Goal: Task Accomplishment & Management: Complete application form

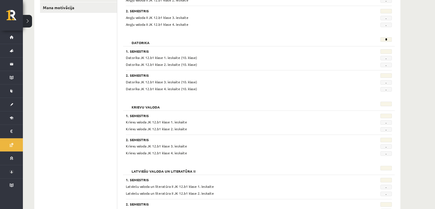
scroll to position [236, 0]
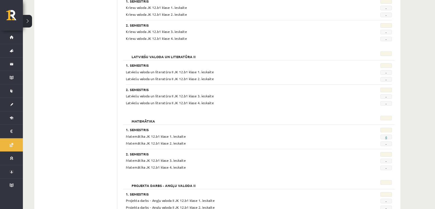
click at [385, 135] on link "6" at bounding box center [386, 137] width 2 height 5
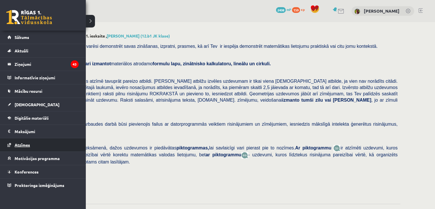
click at [16, 141] on link "Atzīmes" at bounding box center [42, 144] width 71 height 13
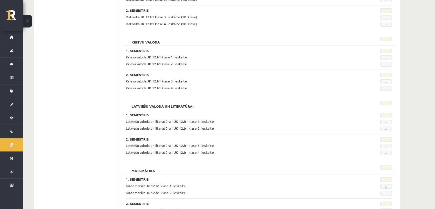
scroll to position [258, 0]
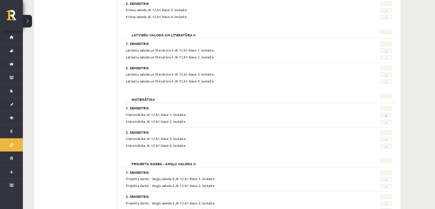
click at [386, 114] on link "6" at bounding box center [386, 115] width 2 height 5
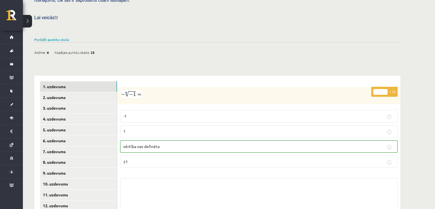
scroll to position [172, 0]
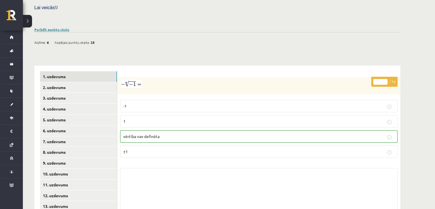
click at [65, 27] on link "Parādīt punktu skalu" at bounding box center [51, 29] width 35 height 5
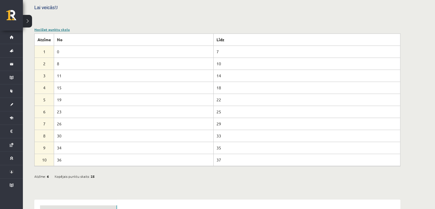
click at [58, 27] on link "Noslēpt punktu skalu" at bounding box center [51, 29] width 35 height 5
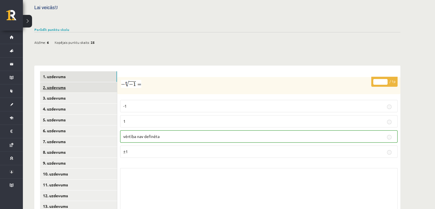
click at [92, 82] on link "2. uzdevums" at bounding box center [78, 87] width 77 height 11
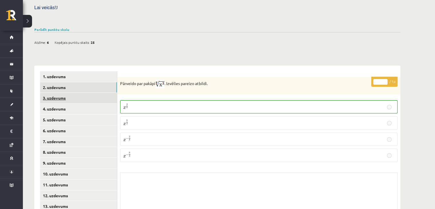
click at [89, 93] on link "3. uzdevums" at bounding box center [78, 98] width 77 height 11
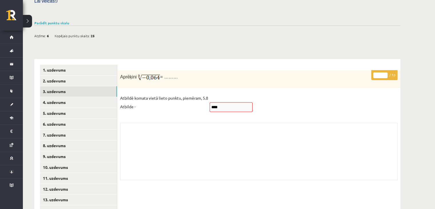
scroll to position [143, 0]
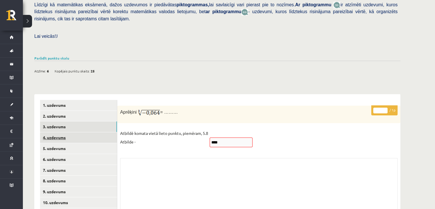
click at [70, 132] on link "4. uzdevums" at bounding box center [78, 137] width 77 height 11
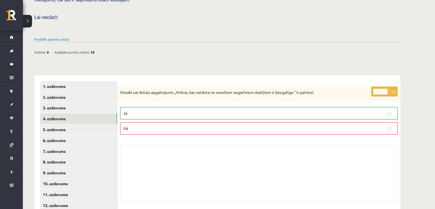
scroll to position [172, 0]
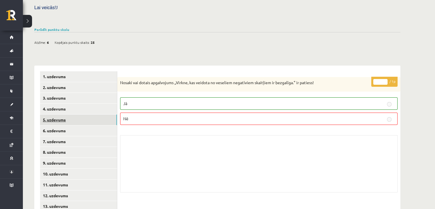
click at [89, 114] on link "5. uzdevums" at bounding box center [78, 119] width 77 height 11
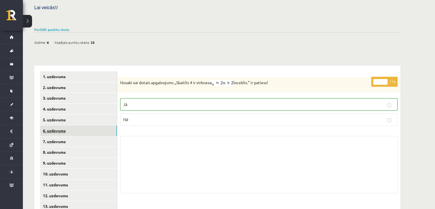
click at [83, 125] on link "6. uzdevums" at bounding box center [78, 130] width 77 height 11
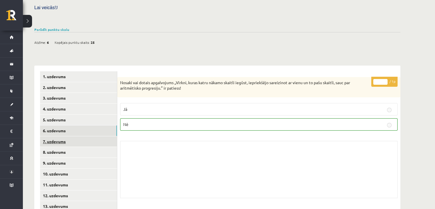
click at [79, 136] on link "7. uzdevums" at bounding box center [78, 141] width 77 height 11
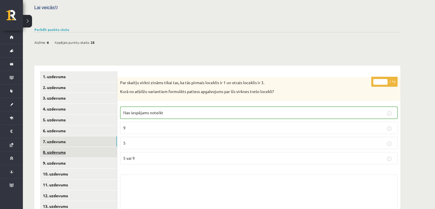
click at [81, 147] on link "8. uzdevums" at bounding box center [78, 152] width 77 height 11
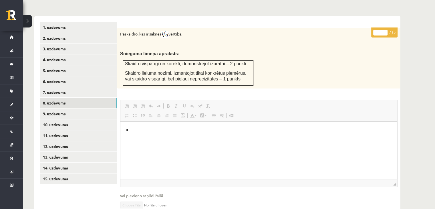
scroll to position [221, 0]
click at [70, 108] on link "9. uzdevums" at bounding box center [78, 113] width 77 height 11
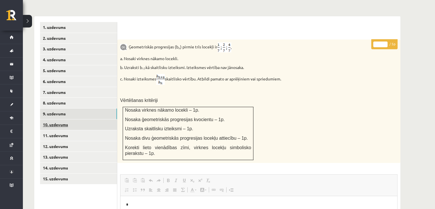
click at [89, 119] on link "10. uzdevums" at bounding box center [78, 124] width 77 height 11
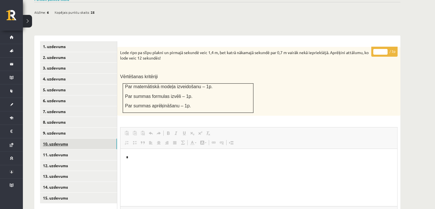
scroll to position [201, 0]
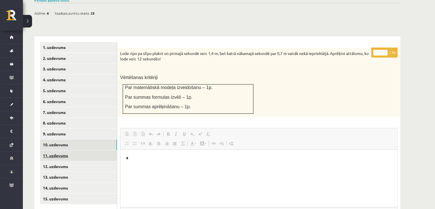
click at [76, 150] on link "11. uzdevums" at bounding box center [78, 155] width 77 height 11
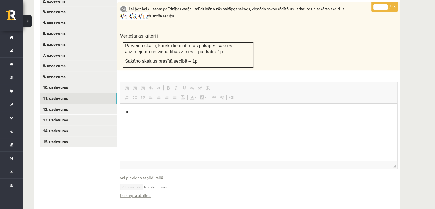
scroll to position [0, 0]
click at [58, 104] on link "12. uzdevums" at bounding box center [78, 109] width 77 height 11
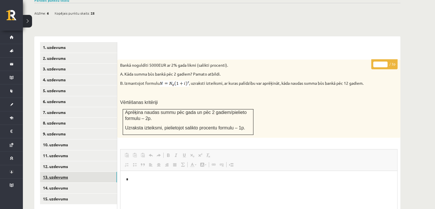
click at [45, 172] on link "13. uzdevums" at bounding box center [78, 177] width 77 height 11
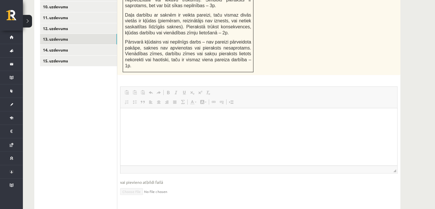
scroll to position [284, 0]
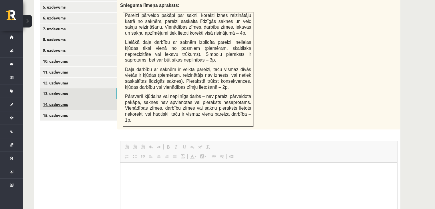
click at [66, 99] on link "14. uzdevums" at bounding box center [78, 104] width 77 height 11
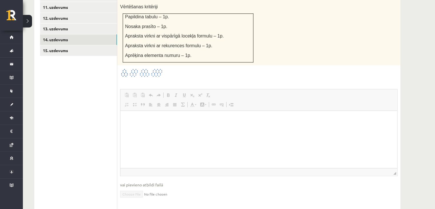
scroll to position [292, 0]
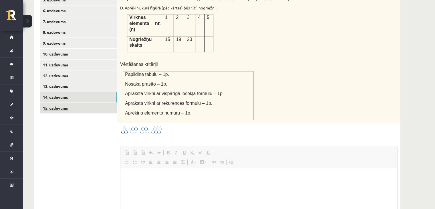
click at [92, 103] on link "15. uzdevums" at bounding box center [78, 108] width 77 height 11
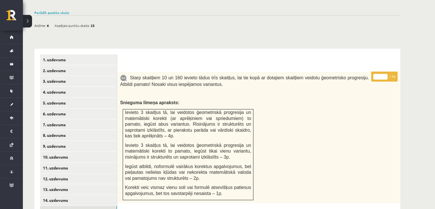
scroll to position [303, 0]
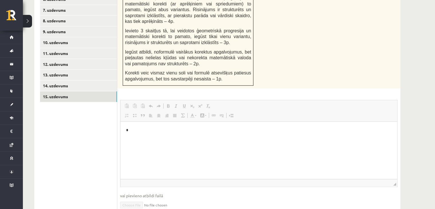
click at [148, 209] on link "Iesniegtā atbilde" at bounding box center [135, 213] width 31 height 6
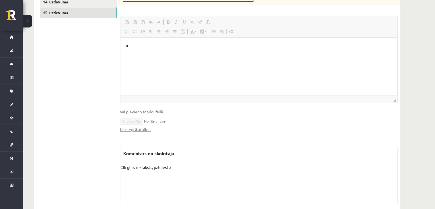
scroll to position [388, 0]
drag, startPoint x: 121, startPoint y: 152, endPoint x: 181, endPoint y: 158, distance: 60.1
click at [181, 158] on div "Komentārs no skolotāja Cik glīts rokraksts, paldies! :) Skolotāja pielikums" at bounding box center [259, 173] width 278 height 57
copy p "Cik glīts rokraksts, paldies! :)"
click at [77, 135] on ul "1. uzdevums 2. uzdevums 3. uzdevums 4. uzdevums 5. uzdevums 6. uzdevums 7. uzde…" at bounding box center [78, 30] width 77 height 351
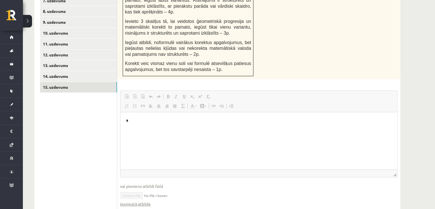
scroll to position [274, 0]
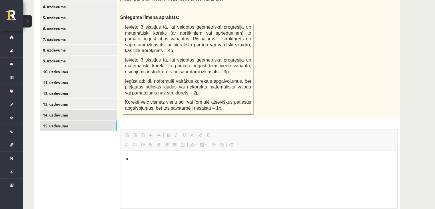
click at [88, 110] on link "14. uzdevums" at bounding box center [78, 115] width 77 height 11
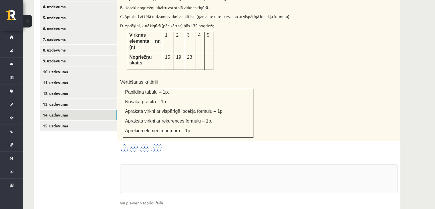
click at [79, 88] on link "12. uzdevums" at bounding box center [78, 93] width 77 height 11
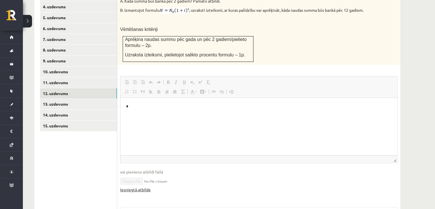
click at [141, 187] on link "Iesniegtā atbilde" at bounding box center [135, 190] width 31 height 6
click at [79, 77] on link "11. uzdevums" at bounding box center [78, 82] width 77 height 11
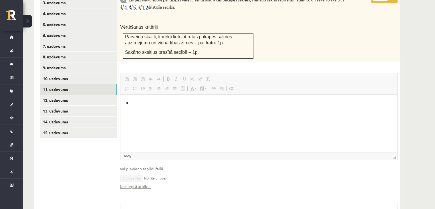
scroll to position [269, 0]
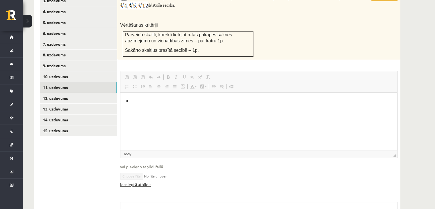
click at [144, 181] on link "Iesniegtā atbilde" at bounding box center [135, 184] width 31 height 6
click at [74, 71] on link "10. uzdevums" at bounding box center [78, 76] width 77 height 11
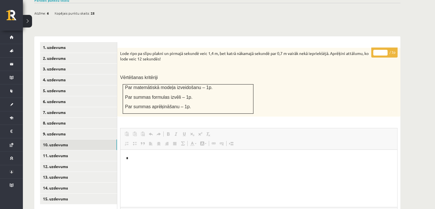
scroll to position [258, 0]
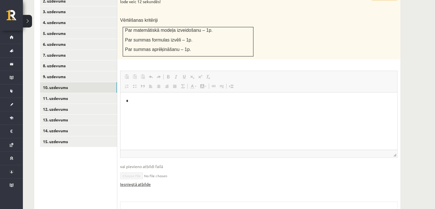
click at [140, 181] on link "Iesniegtā atbilde" at bounding box center [135, 184] width 31 height 6
click at [88, 71] on link "9. uzdevums" at bounding box center [78, 76] width 77 height 11
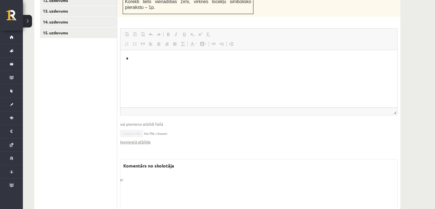
scroll to position [373, 0]
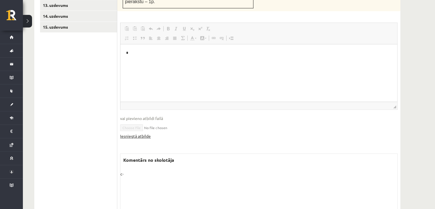
click at [139, 133] on link "Iesniegtā atbilde" at bounding box center [135, 136] width 31 height 6
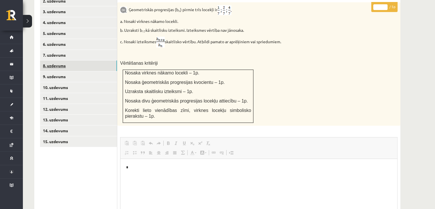
click at [64, 60] on link "8. uzdevums" at bounding box center [78, 65] width 77 height 11
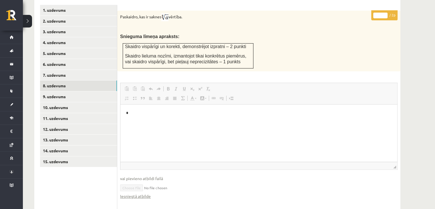
scroll to position [307, 0]
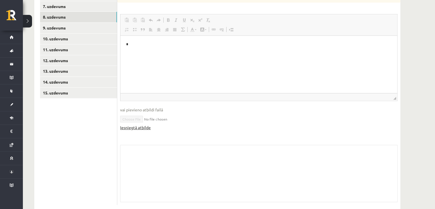
click at [141, 124] on link "Iesniegtā atbilde" at bounding box center [135, 127] width 31 height 6
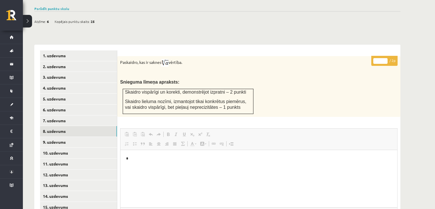
scroll to position [192, 0]
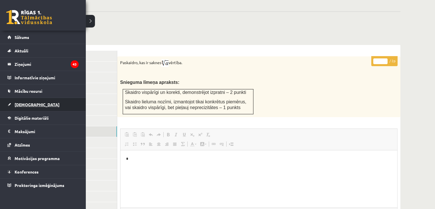
click at [22, 99] on link "[DEMOGRAPHIC_DATA]" at bounding box center [42, 104] width 71 height 13
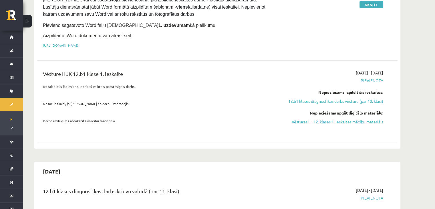
scroll to position [135, 0]
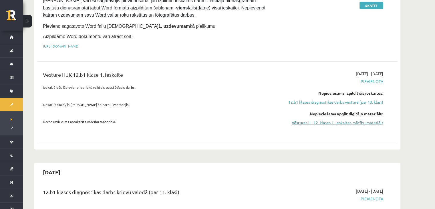
click at [349, 122] on link "Vēstures II - 12. klases 1. ieskaites mācību materiāls" at bounding box center [330, 123] width 108 height 6
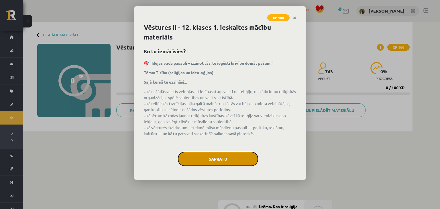
click at [217, 161] on button "Sapratu" at bounding box center [218, 159] width 80 height 14
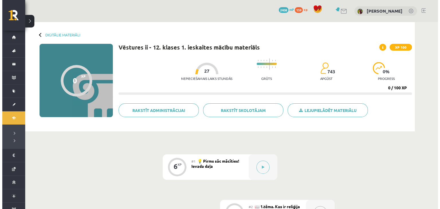
scroll to position [114, 0]
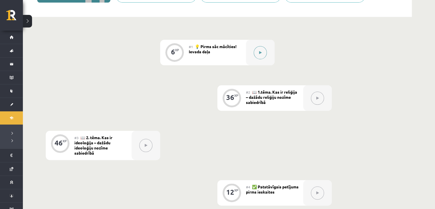
click at [256, 53] on button at bounding box center [260, 52] width 13 height 13
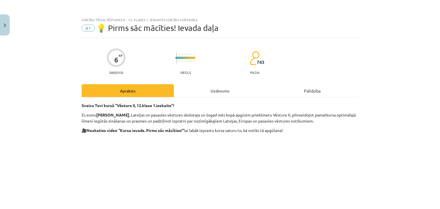
click at [226, 91] on div "Uzdevums" at bounding box center [220, 90] width 92 height 13
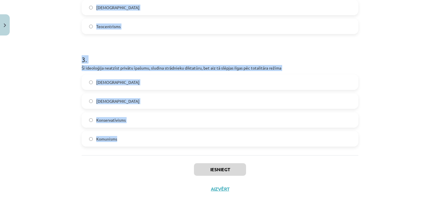
scroll to position [307, 0]
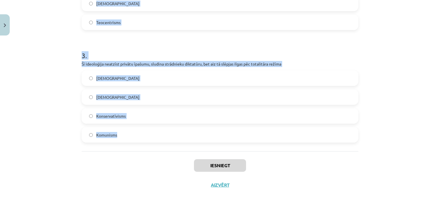
drag, startPoint x: 77, startPoint y: 65, endPoint x: 166, endPoint y: 139, distance: 115.8
copy form "Kas ir reliģija? Noteiktas sabiedrības vai tās grupas garīgo, materiālo, intele…"
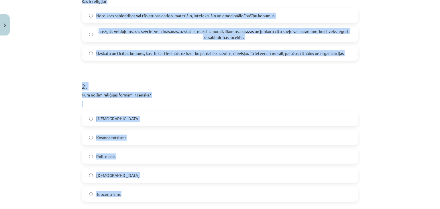
scroll to position [78, 0]
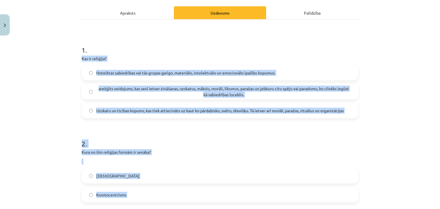
click at [39, 118] on div "Mācību tēma: Vēstures ii - 12. klases 1. ieskaites mācību materiāls #1 💡 Pirms …" at bounding box center [220, 104] width 440 height 209
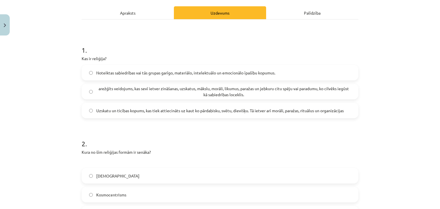
click at [109, 113] on label "Uzskatu un ticības kopums, kas tiek attiecināts uz kaut ko pārdabisku, svētu, d…" at bounding box center [219, 110] width 275 height 14
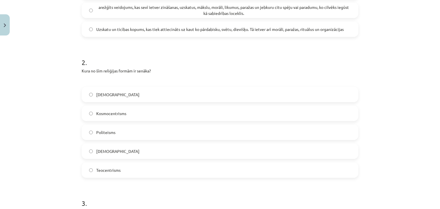
scroll to position [164, 0]
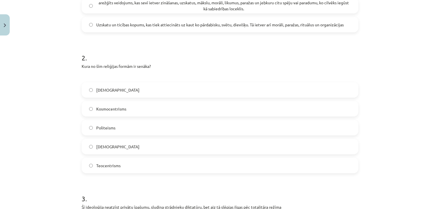
click at [114, 110] on span "Kosmocentrisms" at bounding box center [111, 109] width 30 height 6
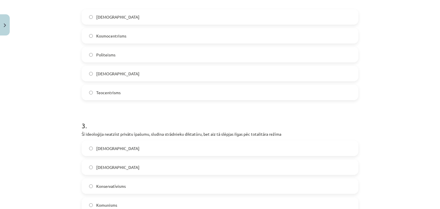
scroll to position [278, 0]
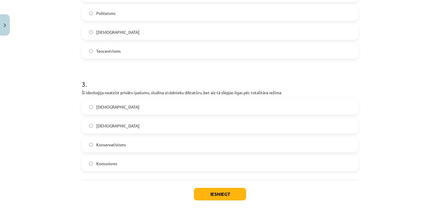
click at [109, 161] on span "Komunisms" at bounding box center [106, 164] width 21 height 6
click at [203, 190] on button "Iesniegt" at bounding box center [220, 194] width 52 height 13
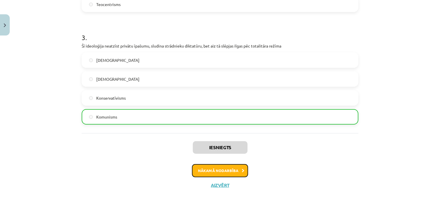
click at [220, 167] on button "Nākamā nodarbība" at bounding box center [220, 170] width 56 height 13
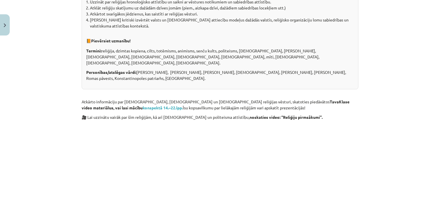
scroll to position [14, 0]
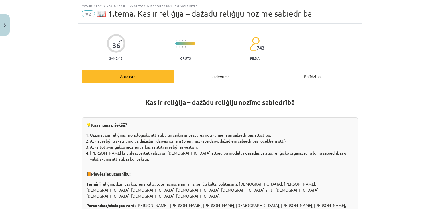
click at [219, 79] on div "Uzdevums" at bounding box center [220, 76] width 92 height 13
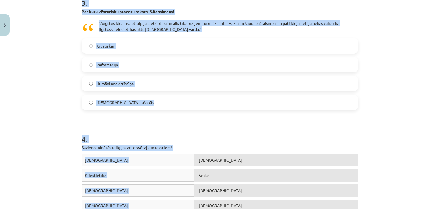
scroll to position [386, 0]
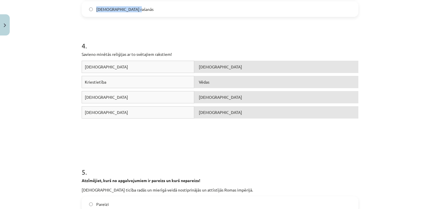
drag, startPoint x: 77, startPoint y: 105, endPoint x: 147, endPoint y: 14, distance: 114.8
click at [147, 14] on div "36 XP Saņemsi Grūts 743 pilda Apraksts Uzdevums Palīdzība 1 . Atzīmējiet, kurš …" at bounding box center [219, 79] width 283 height 854
copy form "1 . Atzīmējiet, kurš no apgalvojumiem ir pareizs un kurš nepareizs! Kopš vidusl…"
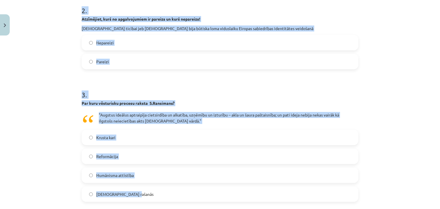
scroll to position [215, 0]
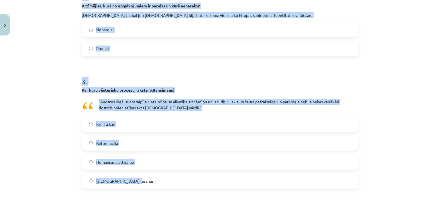
click at [133, 124] on label "Krusta kari" at bounding box center [219, 124] width 275 height 14
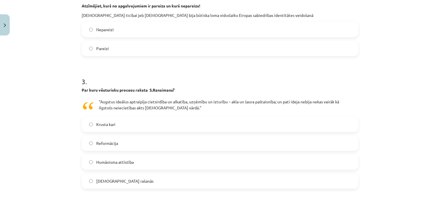
scroll to position [157, 0]
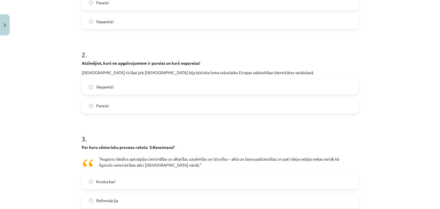
drag, startPoint x: 119, startPoint y: 112, endPoint x: 112, endPoint y: 109, distance: 7.7
click at [118, 110] on label "Pareizi" at bounding box center [219, 105] width 275 height 14
click at [120, 6] on label "Pareizi" at bounding box center [219, 2] width 275 height 14
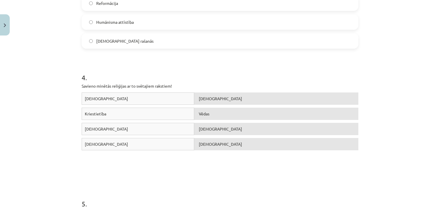
scroll to position [358, 0]
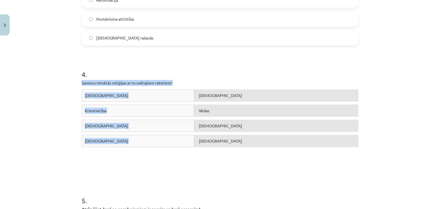
drag, startPoint x: 77, startPoint y: 83, endPoint x: 222, endPoint y: 141, distance: 156.3
click at [222, 141] on div "36 XP Saņemsi Grūts 743 pilda Apraksts Uzdevums Palīdzība 1 . Atzīmējiet, kurš …" at bounding box center [219, 107] width 283 height 854
copy div "Savieno minētās reliģijas ar to svētajiem rakstiem! Jūdaisms Tora Kriestietība …"
click at [228, 174] on div "Jūdaisms Tora Kriestietība Vēdas Islāms Korans Hinduisms Bībele" at bounding box center [220, 132] width 276 height 86
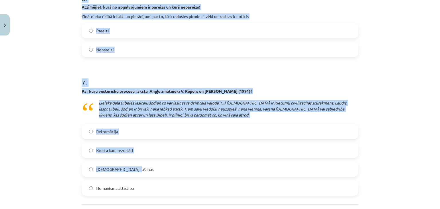
scroll to position [672, 0]
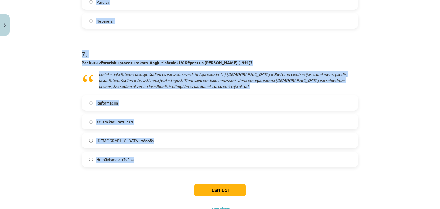
drag, startPoint x: 81, startPoint y: 51, endPoint x: 148, endPoint y: 172, distance: 138.7
copy form "5 . Atzīmējiet, kurš no apgalvojumiem ir pareizs un kurš nepareizs! Kristīgā ti…"
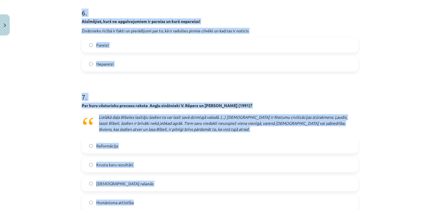
scroll to position [558, 0]
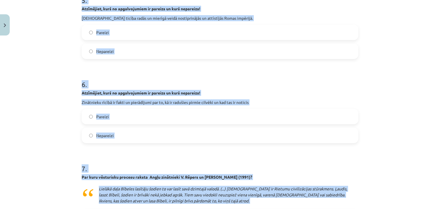
click at [117, 50] on label "Nepareizi" at bounding box center [219, 51] width 275 height 14
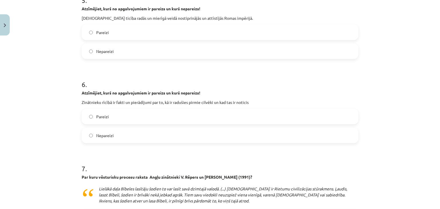
click at [113, 120] on label "Pareizi" at bounding box center [219, 116] width 275 height 14
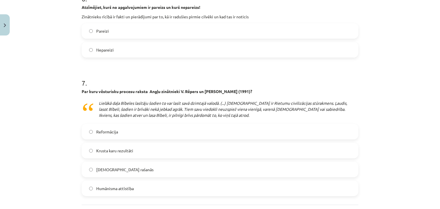
scroll to position [644, 0]
click at [113, 129] on span "Reformācija" at bounding box center [107, 131] width 22 height 6
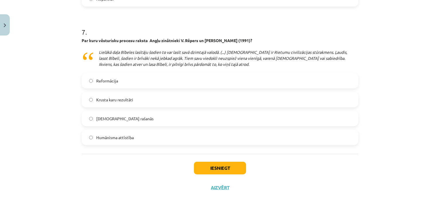
scroll to position [697, 0]
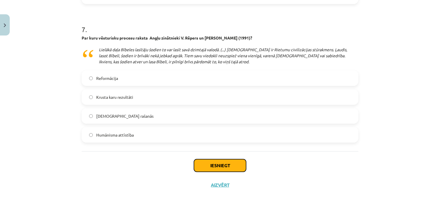
click at [220, 163] on button "Iesniegt" at bounding box center [220, 165] width 52 height 13
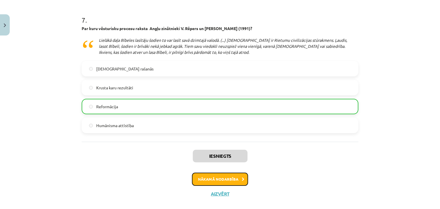
click at [214, 181] on button "Nākamā nodarbība" at bounding box center [220, 179] width 56 height 13
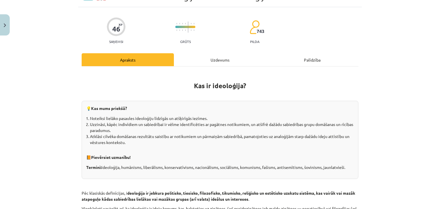
scroll to position [14, 0]
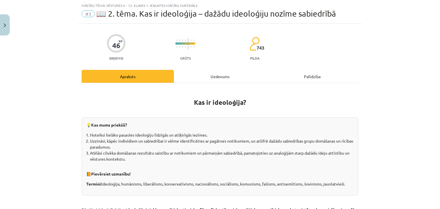
click at [213, 78] on div "Uzdevums" at bounding box center [220, 76] width 92 height 13
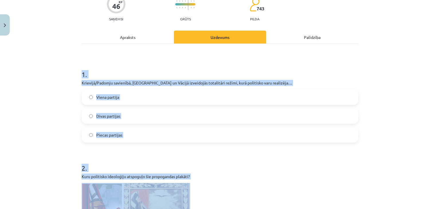
scroll to position [129, 0]
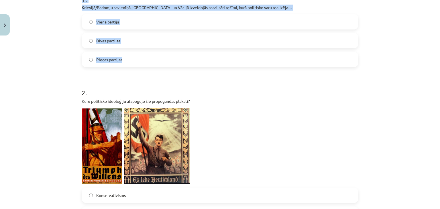
drag, startPoint x: 80, startPoint y: 104, endPoint x: 169, endPoint y: 62, distance: 97.8
click at [169, 62] on div "1 . Krievijā/Padomju savienībā, Itālijā un Vācijā izveidojās totalitāri režīmi,…" at bounding box center [220, 26] width 276 height 82
copy div "1 . Krievijā/Padomju savienībā, Itālijā un Vācijā izveidojās totalitāri režīmi,…"
click at [133, 22] on label "Viena partija" at bounding box center [219, 22] width 275 height 14
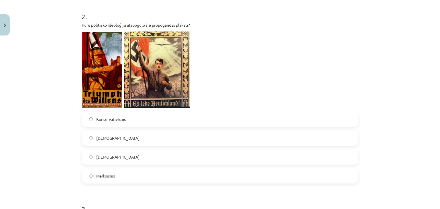
scroll to position [215, 0]
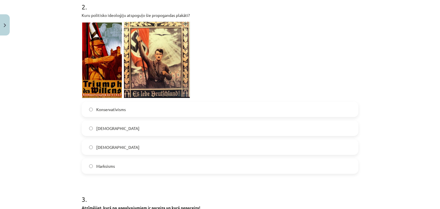
click at [118, 133] on label "Nacisms" at bounding box center [219, 128] width 275 height 14
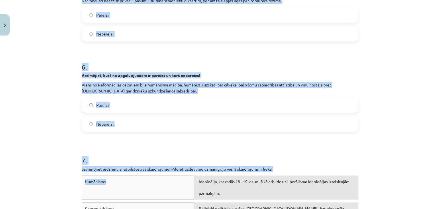
scroll to position [615, 0]
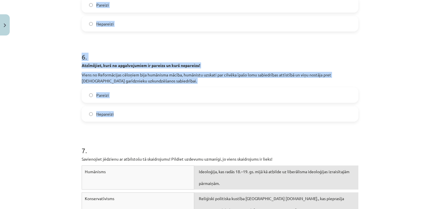
drag, startPoint x: 78, startPoint y: 54, endPoint x: 160, endPoint y: 118, distance: 103.8
copy form "3 . Atzīmējiet, kurš no apgalvojumiem ir pareizs un kurš nepareizs! Humānisti v…"
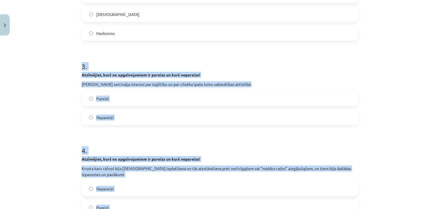
scroll to position [300, 0]
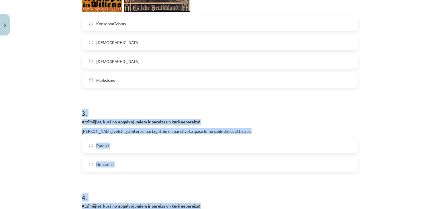
click at [32, 117] on div "Mācību tēma: Vēstures ii - 12. klases 1. ieskaites mācību materiāls #3 📖 2. tēm…" at bounding box center [220, 104] width 440 height 209
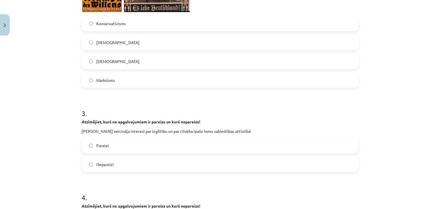
scroll to position [358, 0]
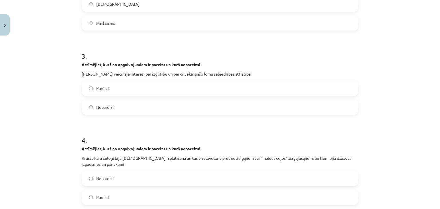
click at [126, 92] on label "Pareizi" at bounding box center [219, 88] width 275 height 14
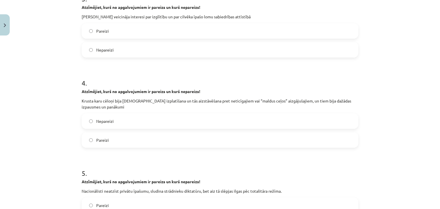
click at [111, 143] on label "Pareizi" at bounding box center [219, 140] width 275 height 14
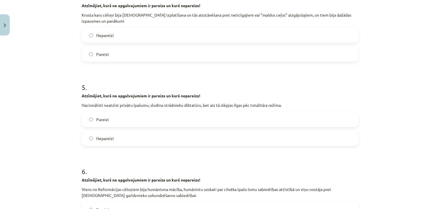
click at [112, 144] on label "Nepareizi" at bounding box center [219, 138] width 275 height 14
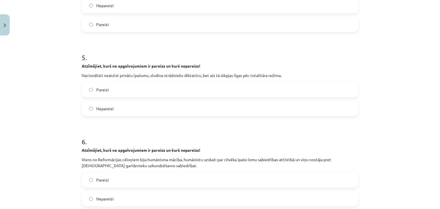
scroll to position [587, 0]
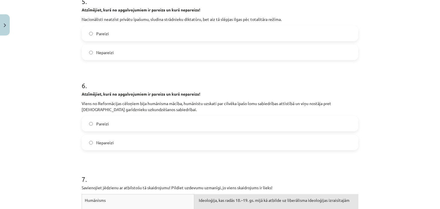
click at [119, 124] on label "Pareizi" at bounding box center [219, 123] width 275 height 14
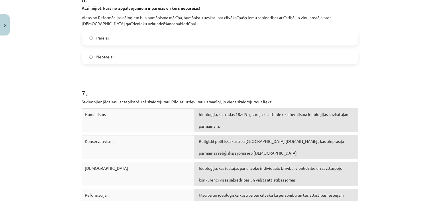
scroll to position [730, 0]
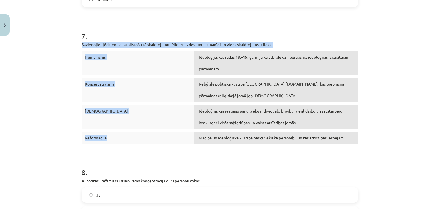
drag, startPoint x: 79, startPoint y: 41, endPoint x: 179, endPoint y: 139, distance: 140.4
copy div "Savienojiet jēdzienu ar atbilstošu tā skaidrojumu! Pildiet uzdevumu uzmanīgi, j…"
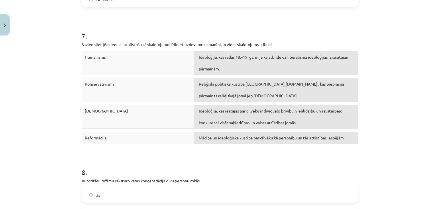
click at [296, 170] on h1 "8 ." at bounding box center [220, 167] width 276 height 18
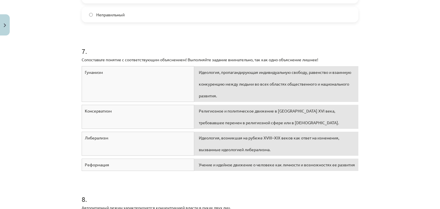
scroll to position [739, 0]
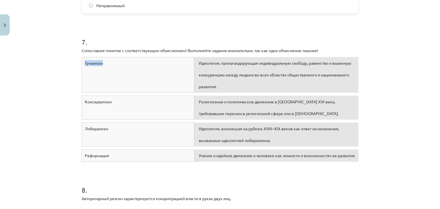
drag, startPoint x: 80, startPoint y: 54, endPoint x: 128, endPoint y: 59, distance: 47.8
click at [128, 59] on div "Гуманизм" at bounding box center [138, 75] width 112 height 36
copy font "Гуманизм"
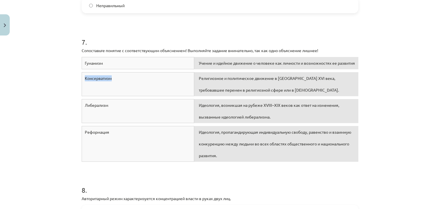
drag, startPoint x: 80, startPoint y: 71, endPoint x: 120, endPoint y: 75, distance: 40.2
click at [120, 75] on div "Консерватизм" at bounding box center [138, 84] width 112 height 24
copy font "Консерватизм"
drag, startPoint x: 80, startPoint y: 97, endPoint x: 112, endPoint y: 103, distance: 32.3
click at [112, 103] on div "Либерализм" at bounding box center [138, 111] width 112 height 24
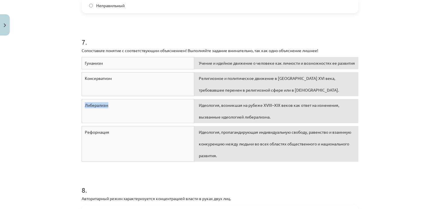
copy font "Либерализм"
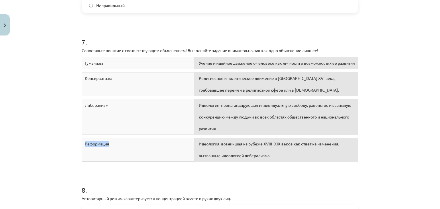
drag, startPoint x: 81, startPoint y: 136, endPoint x: 130, endPoint y: 138, distance: 48.7
click at [130, 138] on div "Реформация" at bounding box center [138, 150] width 112 height 24
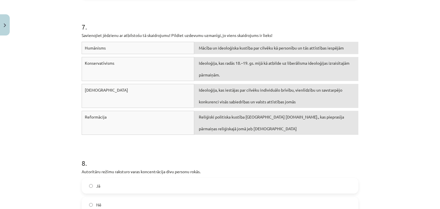
scroll to position [730, 0]
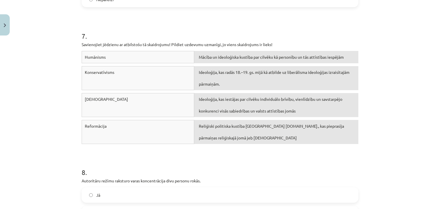
click at [408, 118] on div "Mācību tēma: Vēstures ii - 12. klases 1. ieskaites mācību materiāls #3 📖 2. tēm…" at bounding box center [220, 104] width 440 height 209
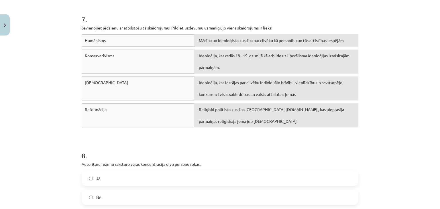
scroll to position [787, 0]
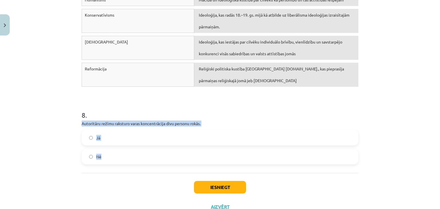
drag, startPoint x: 82, startPoint y: 123, endPoint x: 144, endPoint y: 161, distance: 73.3
click at [144, 161] on div "Mācību tēma: Vēstures ii - 12. klases 1. ieskaites mācību materiāls #3 📖 2. tēm…" at bounding box center [220, 104] width 440 height 209
click at [130, 155] on label "Nē" at bounding box center [219, 156] width 275 height 14
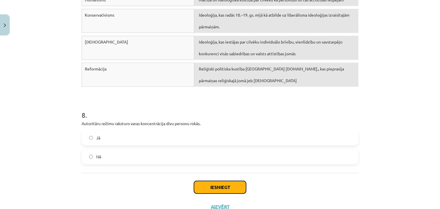
click at [213, 187] on button "Iesniegt" at bounding box center [220, 187] width 52 height 13
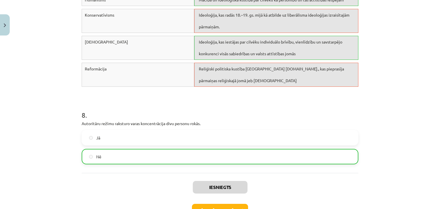
scroll to position [758, 0]
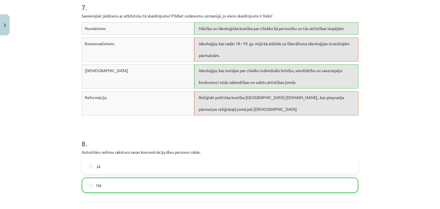
drag, startPoint x: 398, startPoint y: 130, endPoint x: 401, endPoint y: 172, distance: 41.6
click at [402, 172] on div "Mācību tēma: Vēstures ii - 12. klases 1. ieskaites mācību materiāls #3 📖 2. tēm…" at bounding box center [220, 104] width 440 height 209
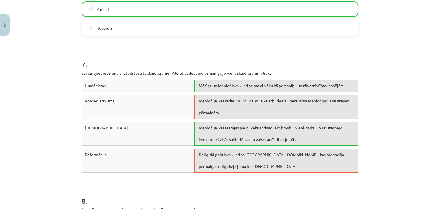
scroll to position [816, 0]
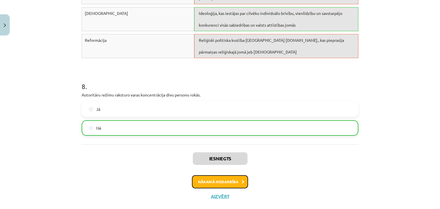
click at [232, 185] on button "Nākamā nodarbība" at bounding box center [220, 181] width 56 height 13
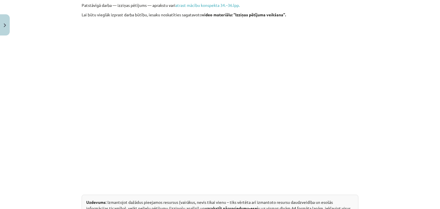
scroll to position [14, 0]
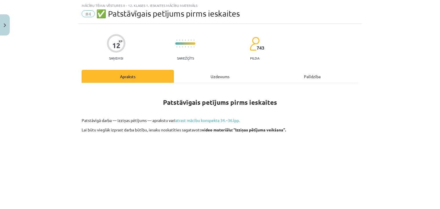
click at [226, 77] on div "Uzdevums" at bounding box center [220, 76] width 92 height 13
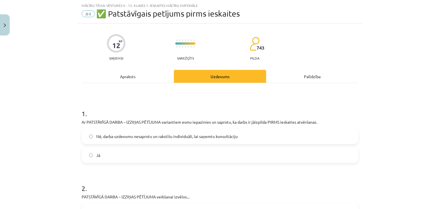
click at [118, 74] on div "Apraksts" at bounding box center [128, 76] width 92 height 13
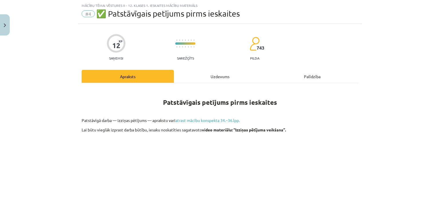
click at [214, 73] on div "Uzdevums" at bounding box center [220, 76] width 92 height 13
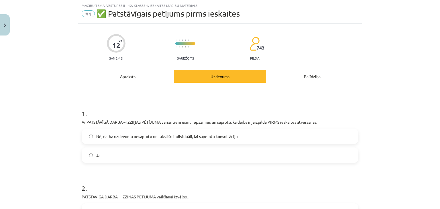
scroll to position [72, 0]
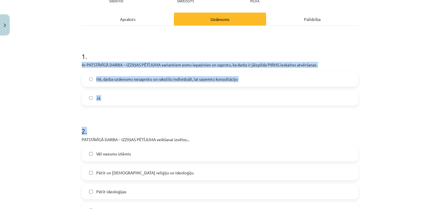
drag, startPoint x: 75, startPoint y: 61, endPoint x: 125, endPoint y: 89, distance: 56.8
click at [139, 105] on div "Mācību tēma: Vēstures ii - 12. klases 1. ieskaites mācību materiāls #4 ✅ Patstā…" at bounding box center [220, 104] width 440 height 209
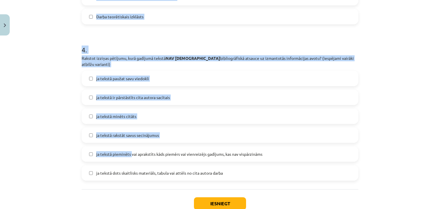
scroll to position [444, 0]
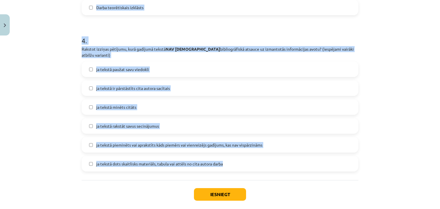
drag, startPoint x: 75, startPoint y: 50, endPoint x: 246, endPoint y: 171, distance: 209.2
click at [246, 171] on div "Mācību tēma: Vēstures ii - 12. klases 1. ieskaites mācību materiāls #4 ✅ Patstā…" at bounding box center [220, 104] width 440 height 209
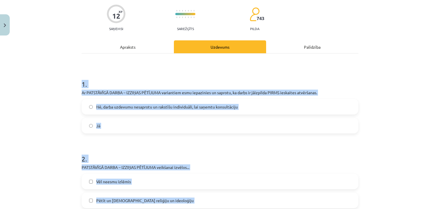
scroll to position [43, 0]
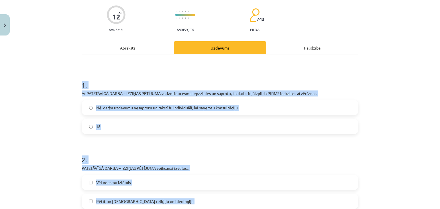
click at [48, 108] on div "Mācību tēma: Vēstures ii - 12. klases 1. ieskaites mācību materiāls #4 ✅ Patstā…" at bounding box center [220, 104] width 440 height 209
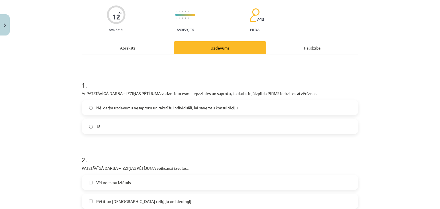
click at [111, 122] on label "Jā" at bounding box center [219, 126] width 275 height 14
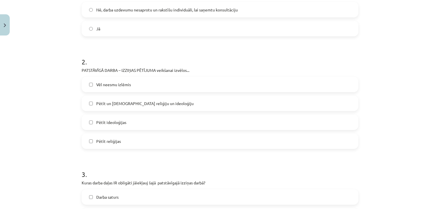
scroll to position [157, 0]
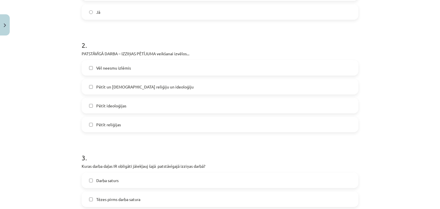
click at [119, 89] on span "Pētīt un salīdiznāt reliģiju un ideoloģiju" at bounding box center [144, 87] width 97 height 6
click at [117, 103] on span "Pētīt ideoloģijas" at bounding box center [111, 106] width 30 height 6
click at [119, 127] on label "Pētīt reliģijas" at bounding box center [219, 124] width 275 height 14
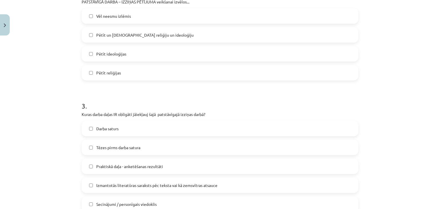
scroll to position [215, 0]
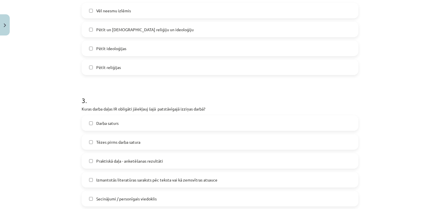
click at [97, 126] on label "Darba saturs" at bounding box center [219, 123] width 275 height 14
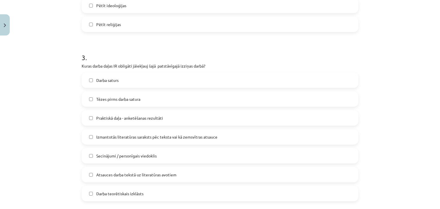
scroll to position [272, 0]
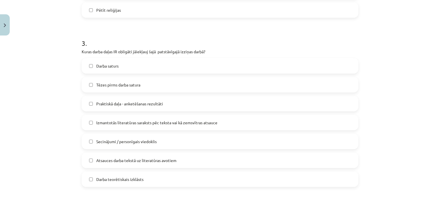
click at [104, 122] on span "Izmantotās literatūras saraksts pēc teksta vai kā zemsvītras atsauce" at bounding box center [156, 123] width 121 height 6
click at [105, 143] on span "Secinājumi / personīgais viedoklis" at bounding box center [126, 142] width 60 height 6
click at [96, 161] on span "Atsauces darba tekstā uz literatūras avotiem" at bounding box center [136, 160] width 80 height 6
click at [96, 180] on span "Darba teorētiskais izklāsts" at bounding box center [119, 179] width 47 height 6
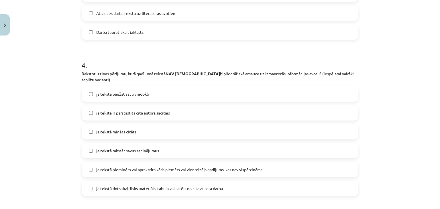
scroll to position [444, 0]
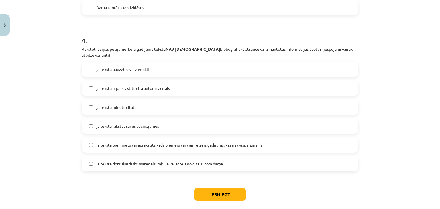
click at [117, 66] on span "ja tekstā paužat savu viedokli" at bounding box center [122, 69] width 53 height 6
click at [121, 123] on span "ja tekstā rakstāt savus secinājumus" at bounding box center [127, 126] width 63 height 6
click at [201, 188] on button "Iesniegt" at bounding box center [220, 194] width 52 height 13
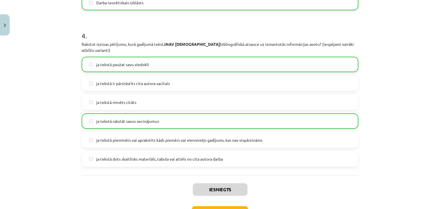
scroll to position [484, 0]
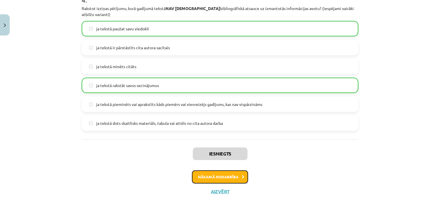
click at [206, 171] on button "Nākamā nodarbība" at bounding box center [220, 176] width 56 height 13
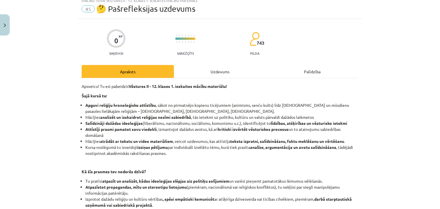
scroll to position [14, 0]
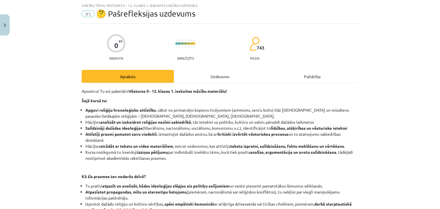
click at [220, 76] on div "Uzdevums" at bounding box center [220, 76] width 92 height 13
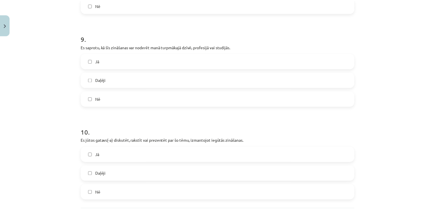
scroll to position [952, 0]
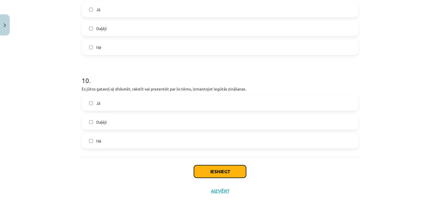
click at [218, 165] on button "Iesniegt" at bounding box center [220, 171] width 52 height 13
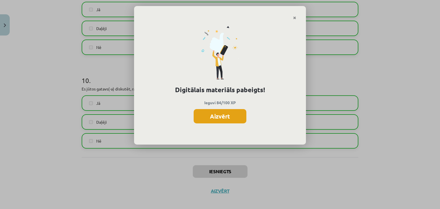
click at [231, 121] on button "Aizvērt" at bounding box center [219, 116] width 53 height 14
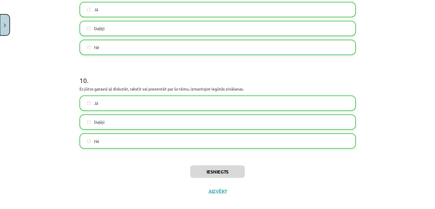
click at [5, 27] on img "Close" at bounding box center [5, 25] width 2 height 4
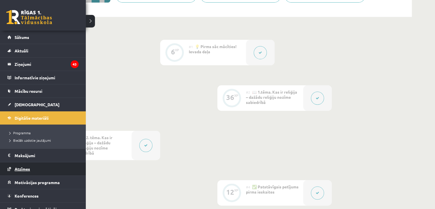
click at [19, 172] on link "Atzīmes" at bounding box center [42, 168] width 71 height 13
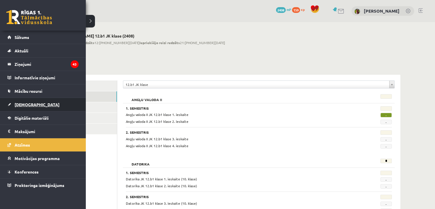
click at [23, 109] on link "[DEMOGRAPHIC_DATA]" at bounding box center [42, 104] width 71 height 13
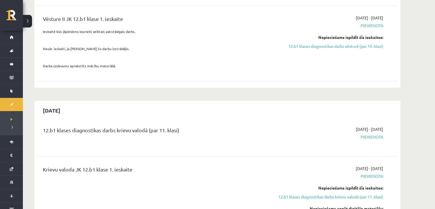
scroll to position [200, 0]
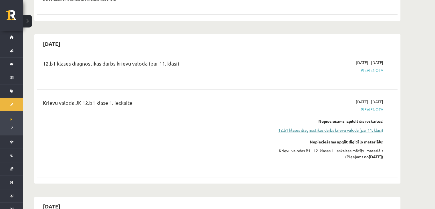
click at [332, 127] on link "12.b1 klases diagnostikas darbs krievu valodā (par 11. klasi)" at bounding box center [330, 130] width 108 height 6
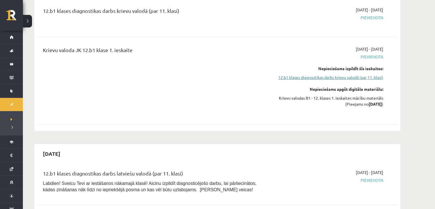
click at [321, 77] on link "12.b1 klases diagnostikas darbs krievu valodā (par 11. klasi)" at bounding box center [330, 77] width 108 height 6
click at [312, 74] on link "12.b1 klases diagnostikas darbs krievu valodā (par 11. klasi)" at bounding box center [330, 77] width 108 height 6
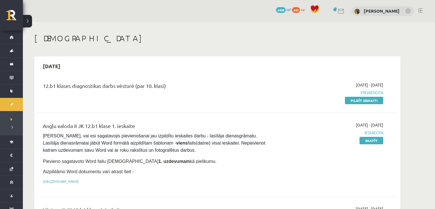
scroll to position [310, 0]
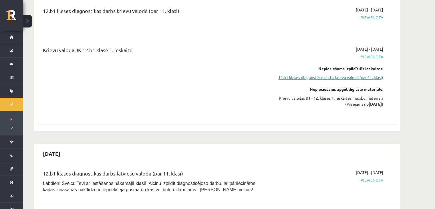
click at [310, 74] on link "12.b1 klases diagnostikas darbs krievu valodā (par 11. klasi)" at bounding box center [330, 77] width 108 height 6
click at [304, 74] on link "12.b1 klases diagnostikas darbs krievu valodā (par 11. klasi)" at bounding box center [330, 77] width 108 height 6
click at [301, 77] on link "12.b1 klases diagnostikas darbs krievu valodā (par 11. klasi)" at bounding box center [330, 77] width 108 height 6
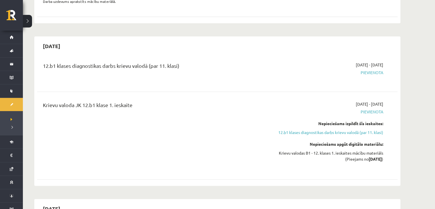
scroll to position [253, 0]
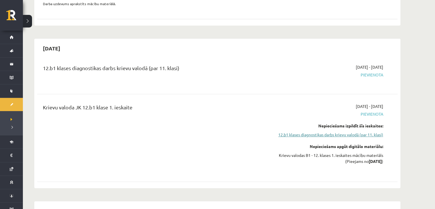
click at [286, 134] on link "12.b1 klases diagnostikas darbs krievu valodā (par 11. klasi)" at bounding box center [330, 135] width 108 height 6
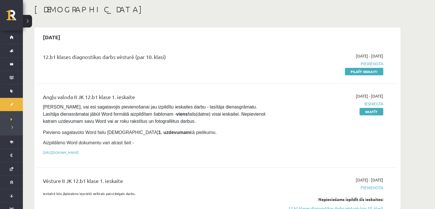
scroll to position [29, 0]
click at [357, 71] on link "Pildīt ieskaiti" at bounding box center [364, 71] width 38 height 7
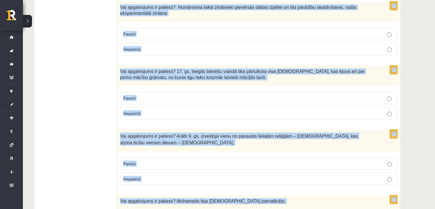
scroll to position [1927, 0]
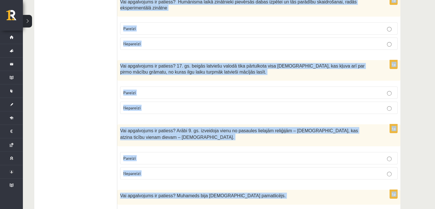
drag, startPoint x: 119, startPoint y: 110, endPoint x: 251, endPoint y: 188, distance: 152.7
copy form "Lor ipsumdolors am consect? 41. ad. 29.–82. elit sedd eiusmo tem Incidi Utlabor…"
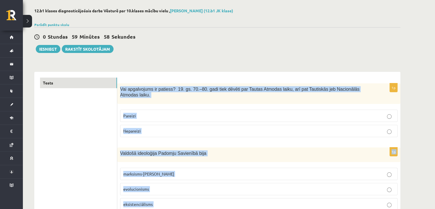
scroll to position [57, 0]
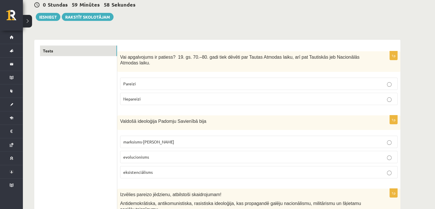
click at [179, 81] on p "Pareizi" at bounding box center [258, 84] width 271 height 6
click at [161, 139] on p "marksisms-[PERSON_NAME]" at bounding box center [258, 142] width 271 height 6
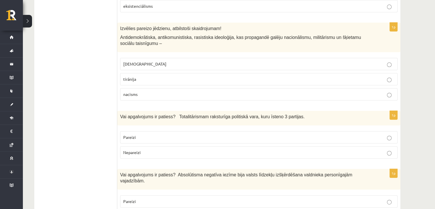
scroll to position [229, 0]
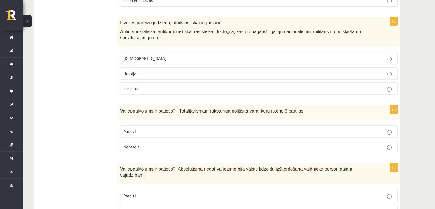
click at [139, 86] on p "nacisms" at bounding box center [258, 89] width 271 height 6
click at [141, 144] on p "Nepareizi" at bounding box center [258, 147] width 271 height 6
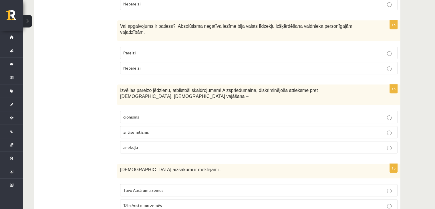
scroll to position [372, 0]
click at [169, 46] on label "Pareizi" at bounding box center [259, 52] width 278 height 12
click at [147, 129] on span "antisemītisms" at bounding box center [135, 131] width 25 height 5
click at [156, 187] on span "Tuvo Austrumu zemēs" at bounding box center [143, 189] width 40 height 5
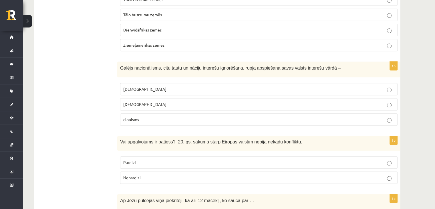
scroll to position [572, 0]
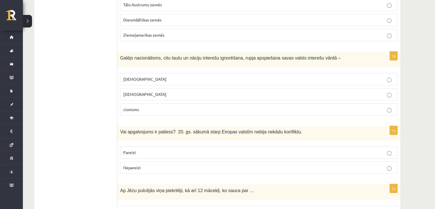
click at [146, 76] on p "šovinisms" at bounding box center [258, 79] width 271 height 6
click at [149, 165] on p "Nepareizi" at bounding box center [258, 168] width 271 height 6
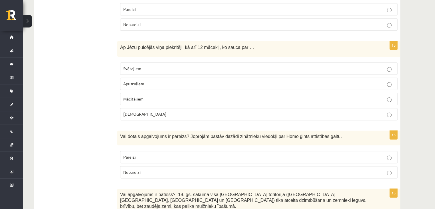
scroll to position [744, 0]
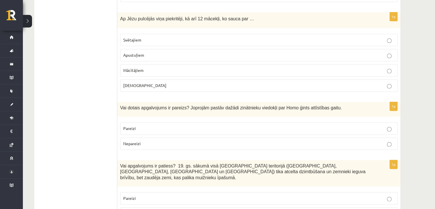
click at [157, 52] on p "Apustuļiem" at bounding box center [258, 55] width 271 height 6
click at [140, 125] on p "Pareizi" at bounding box center [258, 128] width 271 height 6
click at [142, 195] on p "Pareizi" at bounding box center [258, 198] width 271 height 6
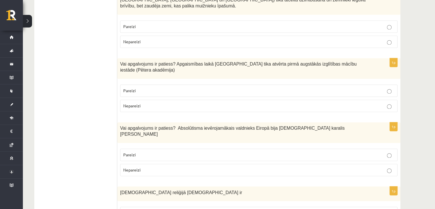
scroll to position [944, 0]
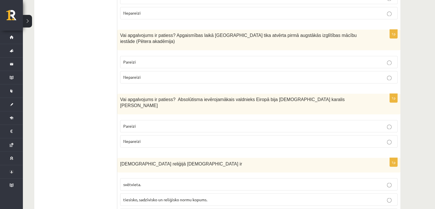
drag, startPoint x: 140, startPoint y: 28, endPoint x: 139, endPoint y: 41, distance: 12.9
click at [140, 59] on p "Pareizi" at bounding box center [258, 62] width 271 height 6
click at [152, 123] on p "Pareizi" at bounding box center [258, 126] width 271 height 6
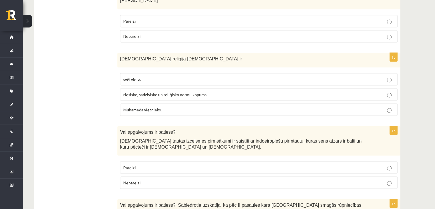
scroll to position [1059, 0]
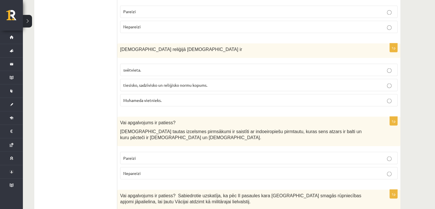
click at [151, 82] on span "tiesisko, sadzīvisko un reliģisko normu kopums." at bounding box center [165, 84] width 84 height 5
click at [141, 155] on p "Pareizi" at bounding box center [258, 158] width 271 height 6
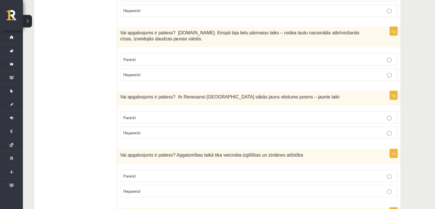
scroll to position [1288, 0]
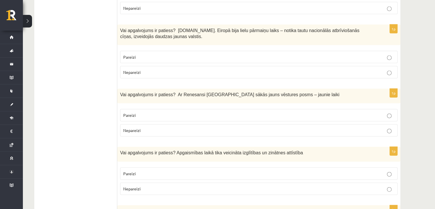
click at [132, 54] on span "Pareizi" at bounding box center [129, 56] width 13 height 5
click at [135, 112] on span "Pareizi" at bounding box center [129, 114] width 13 height 5
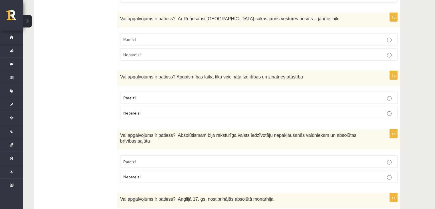
scroll to position [1374, 0]
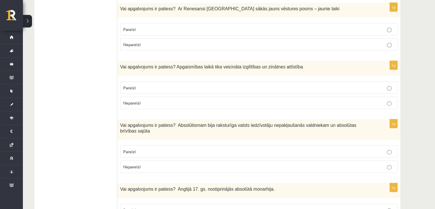
click at [122, 82] on label "Pareizi" at bounding box center [259, 88] width 278 height 12
click at [147, 164] on p "Nepareizi" at bounding box center [258, 167] width 271 height 6
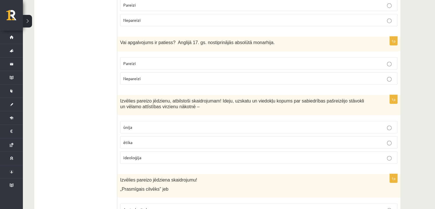
scroll to position [1517, 0]
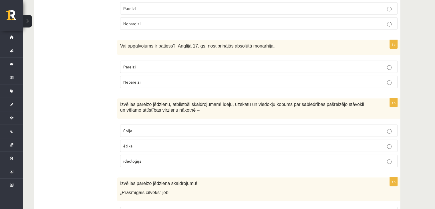
click at [143, 155] on label "ideoloģija" at bounding box center [259, 161] width 278 height 12
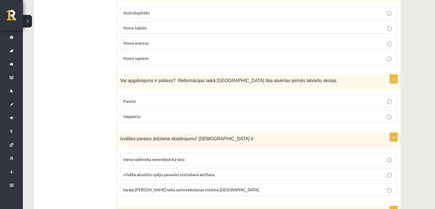
scroll to position [1746, 0]
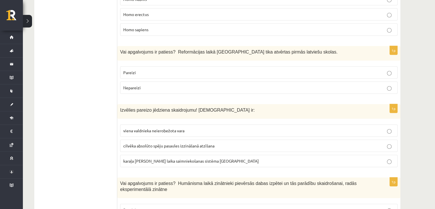
click at [166, 70] on p "Pareizi" at bounding box center [258, 73] width 271 height 6
click at [164, 128] on span "viena valdnieka neierobežota vara" at bounding box center [153, 130] width 61 height 5
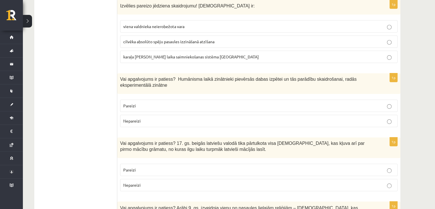
scroll to position [1860, 0]
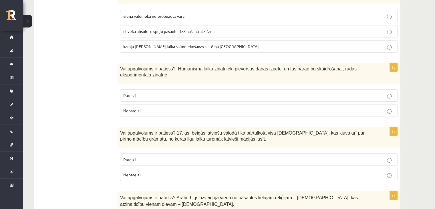
click at [151, 92] on p "Pareizi" at bounding box center [258, 95] width 271 height 6
click at [144, 157] on p "Pareizi" at bounding box center [258, 160] width 271 height 6
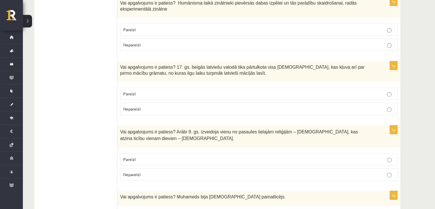
scroll to position [1927, 0]
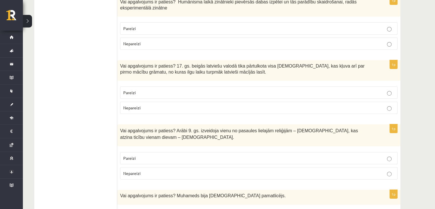
click at [144, 155] on p "Pareizi" at bounding box center [258, 158] width 271 height 6
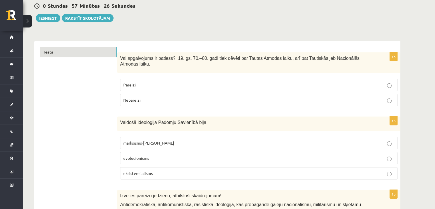
scroll to position [0, 0]
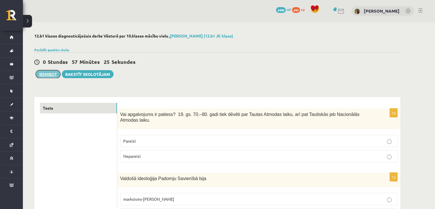
click at [52, 75] on button "Iesniegt" at bounding box center [48, 74] width 25 height 8
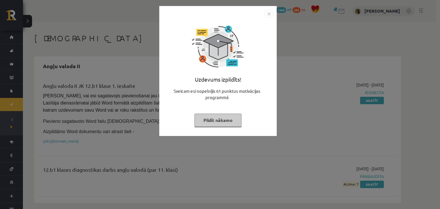
click at [269, 13] on img "Close" at bounding box center [268, 13] width 9 height 9
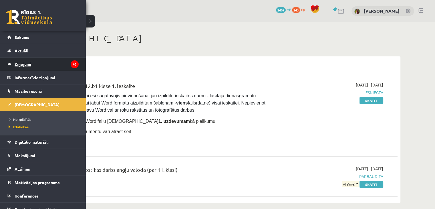
click at [23, 59] on legend "Ziņojumi 43" at bounding box center [47, 64] width 64 height 13
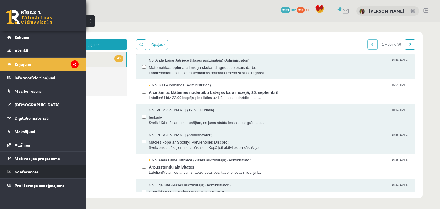
click at [35, 175] on link "Konferences" at bounding box center [42, 171] width 71 height 13
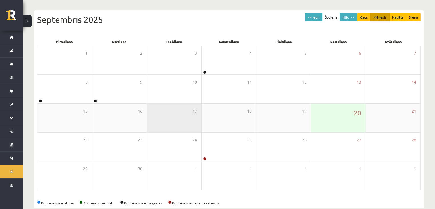
scroll to position [64, 0]
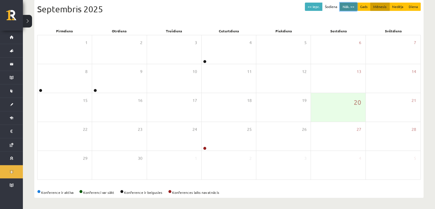
click at [354, 5] on button "Nāk. >>" at bounding box center [348, 7] width 17 height 8
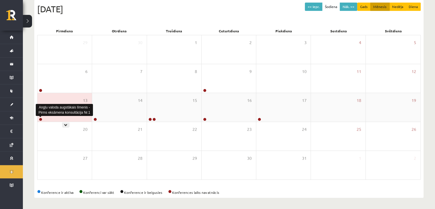
click at [40, 118] on link at bounding box center [40, 119] width 3 height 3
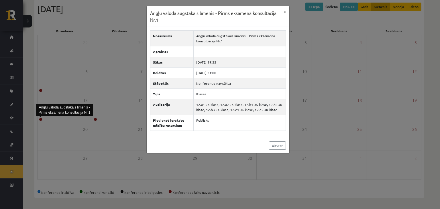
click at [120, 143] on div "Angļu valoda augstākais līmenis - Pirms eksāmena konsultācija Nr.1 × Nosaukums …" at bounding box center [220, 104] width 440 height 209
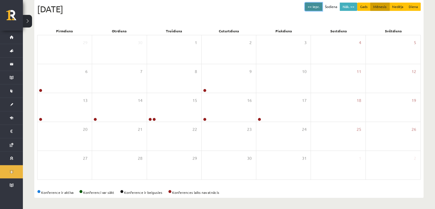
click at [312, 10] on button "<< Iepr." at bounding box center [313, 7] width 17 height 8
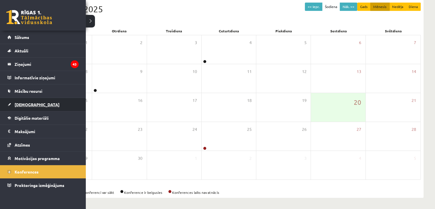
click at [14, 102] on link "[DEMOGRAPHIC_DATA]" at bounding box center [42, 104] width 71 height 13
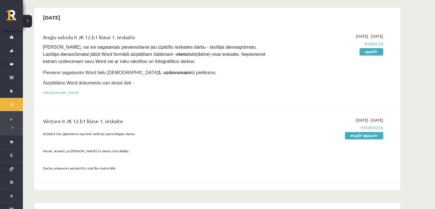
scroll to position [57, 0]
